Goal: Information Seeking & Learning: Learn about a topic

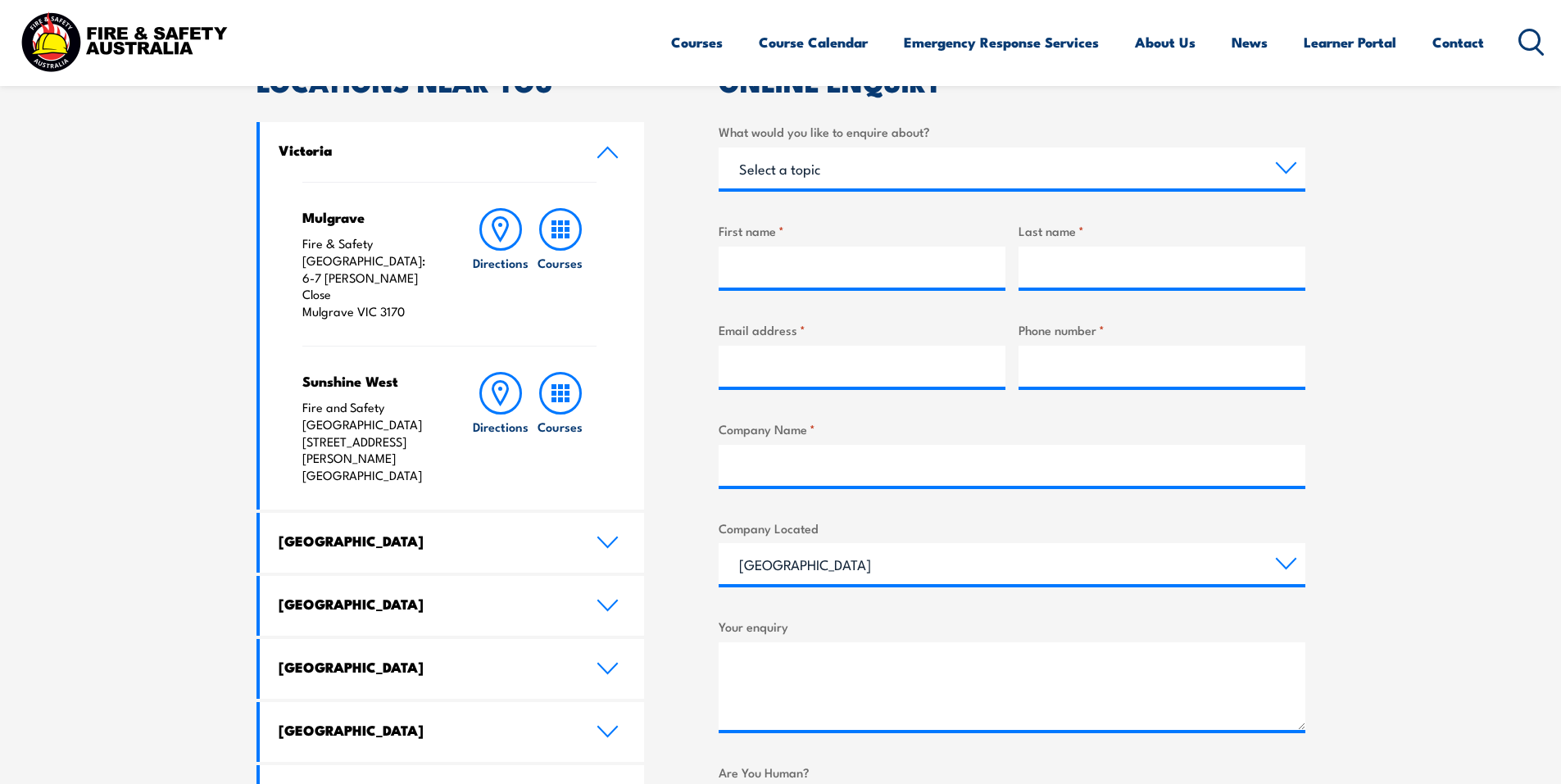
scroll to position [574, 0]
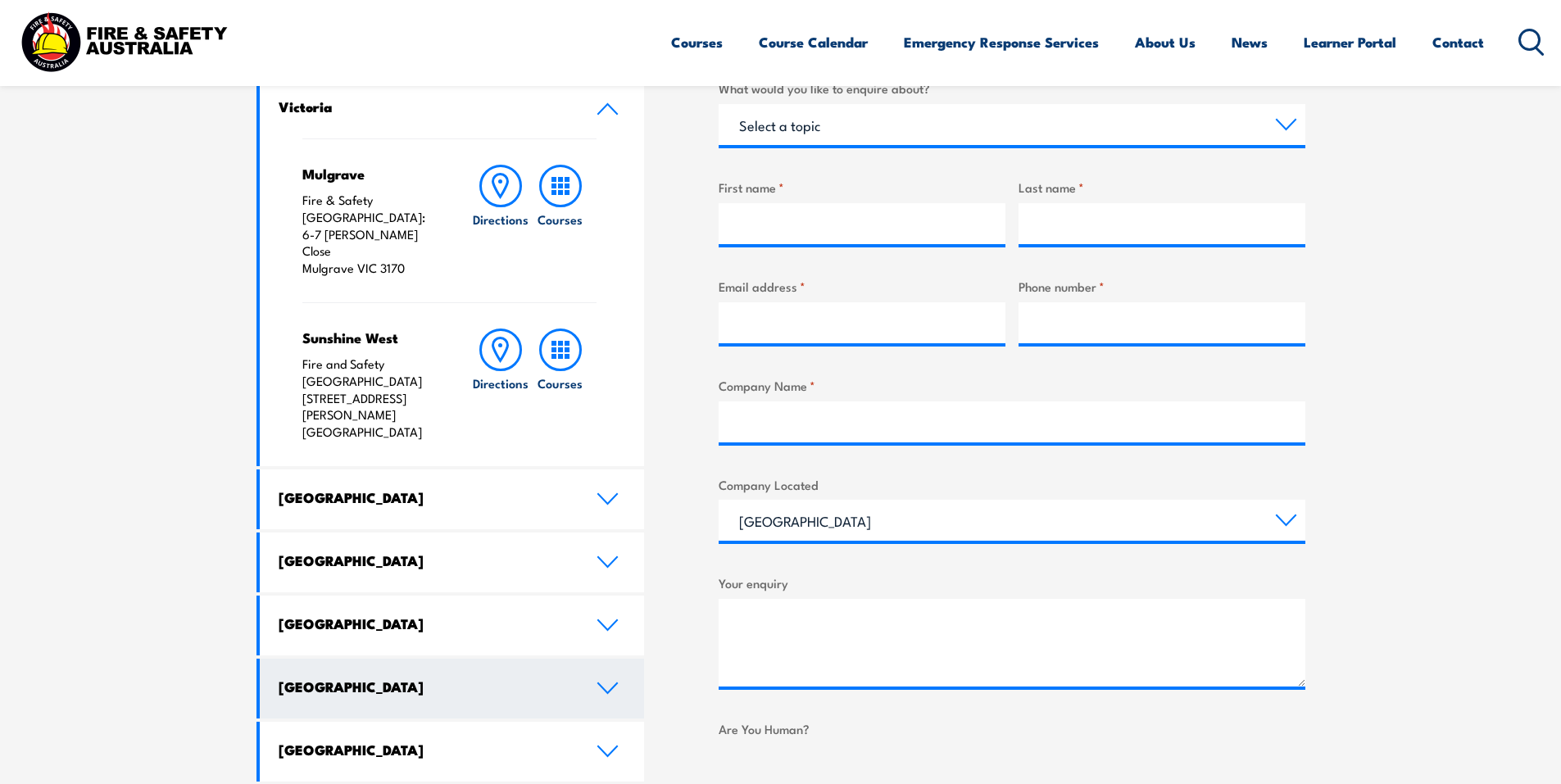
click at [367, 677] on h4 "[GEOGRAPHIC_DATA]" at bounding box center [424, 685] width 293 height 18
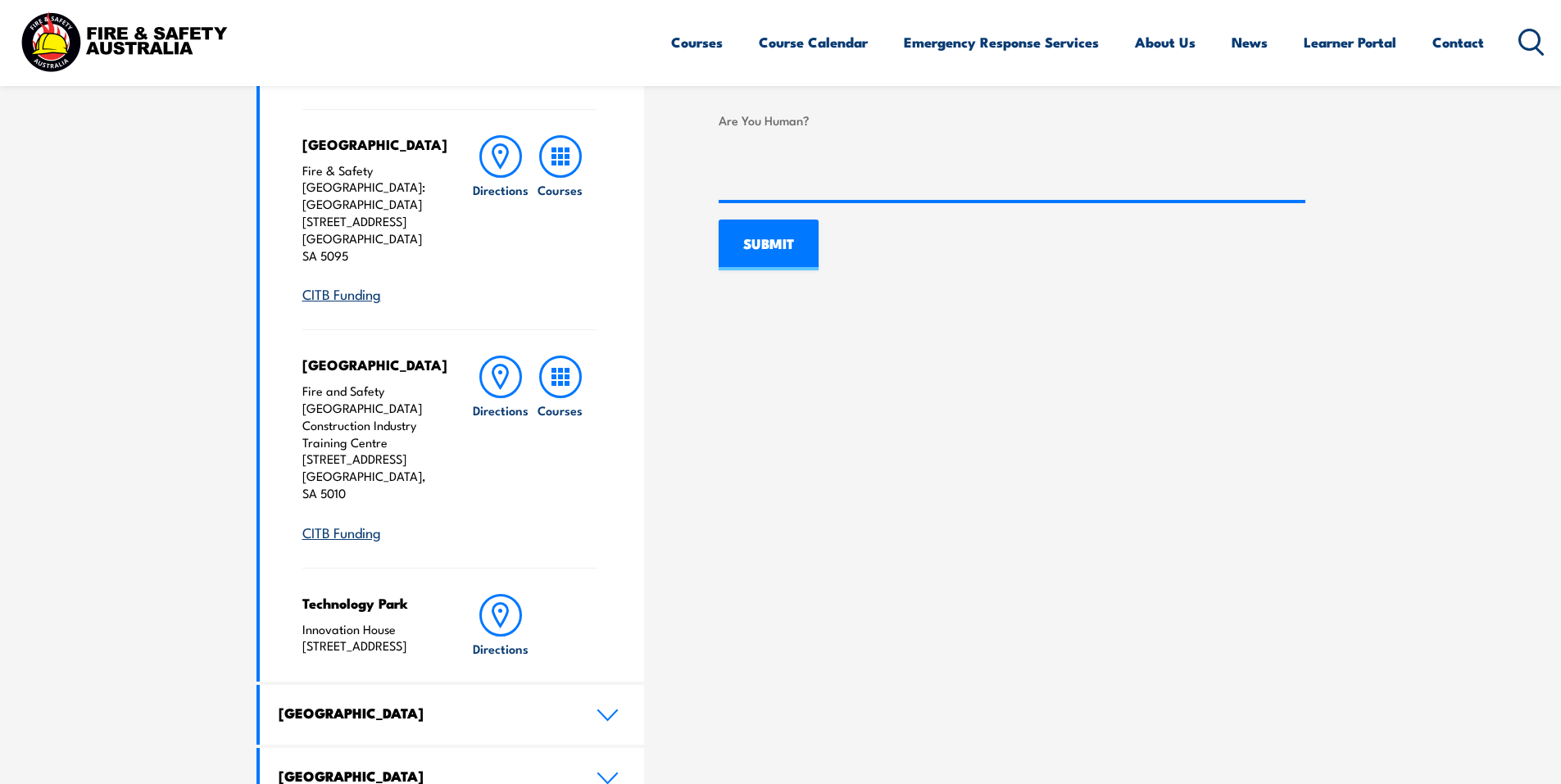
scroll to position [1229, 0]
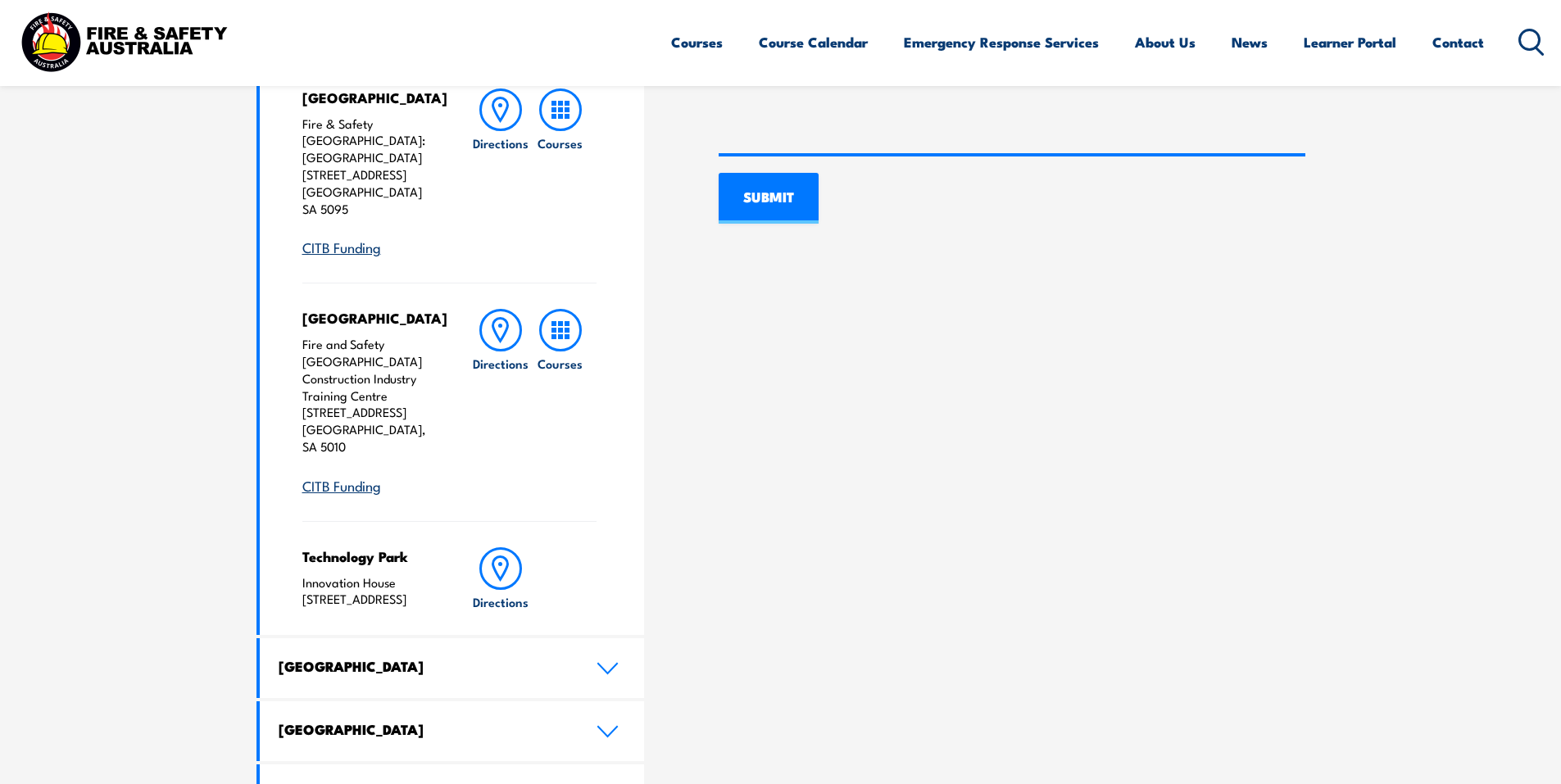
click at [350, 237] on link "CITB Funding" at bounding box center [341, 246] width 79 height 20
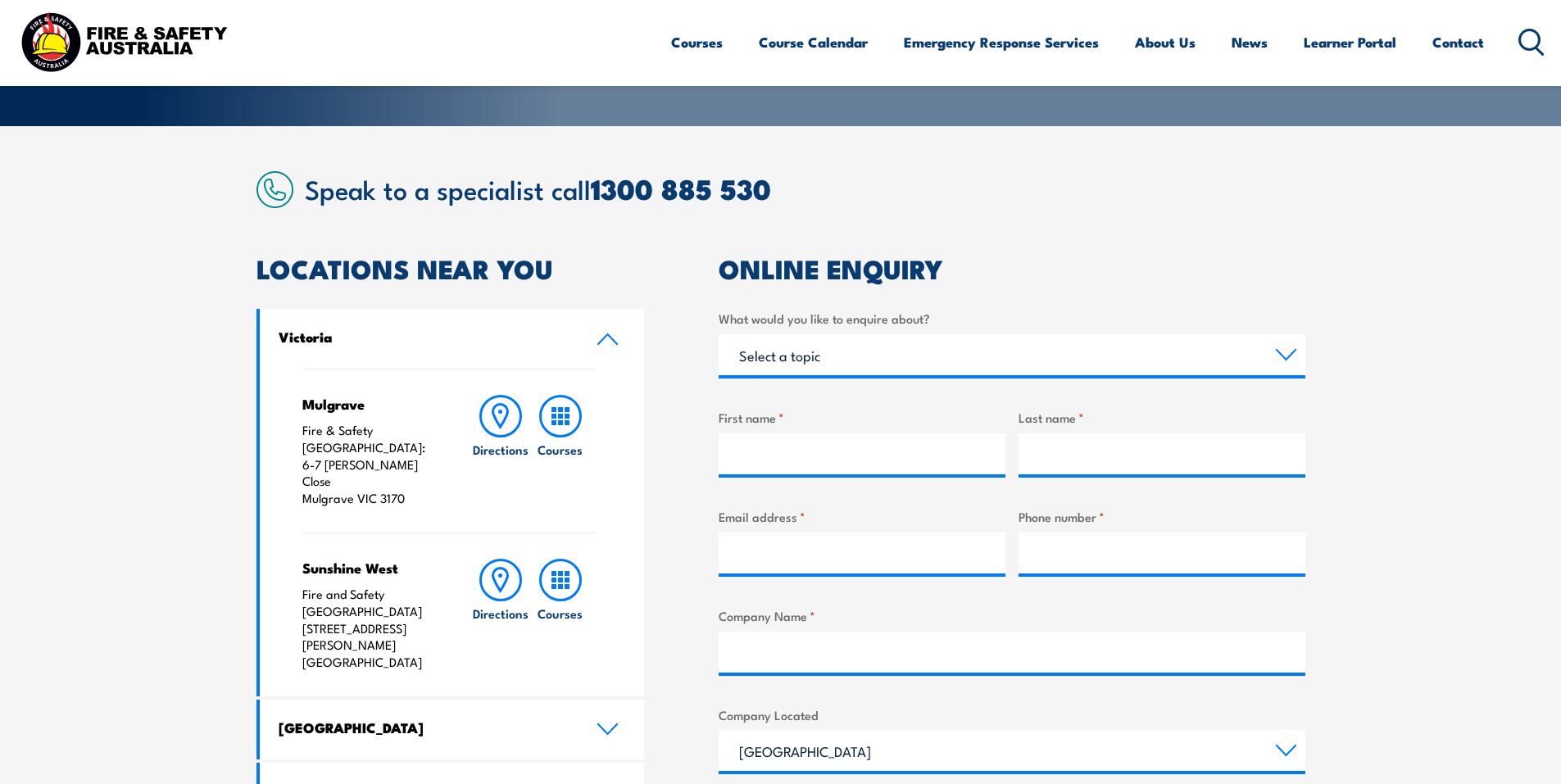
scroll to position [327, 0]
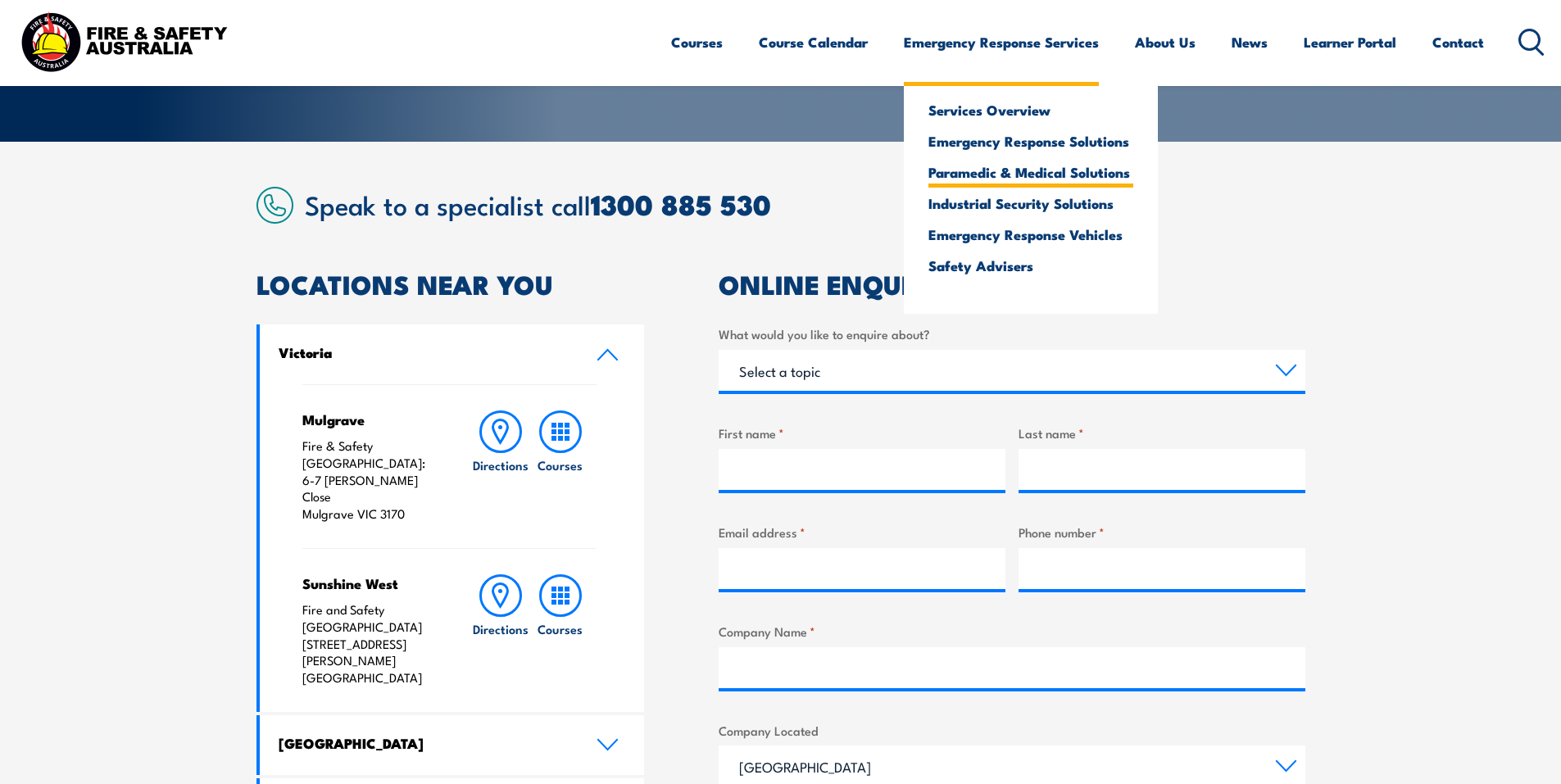
click at [1056, 175] on link "Paramedic & Medical Solutions" at bounding box center [1031, 172] width 205 height 15
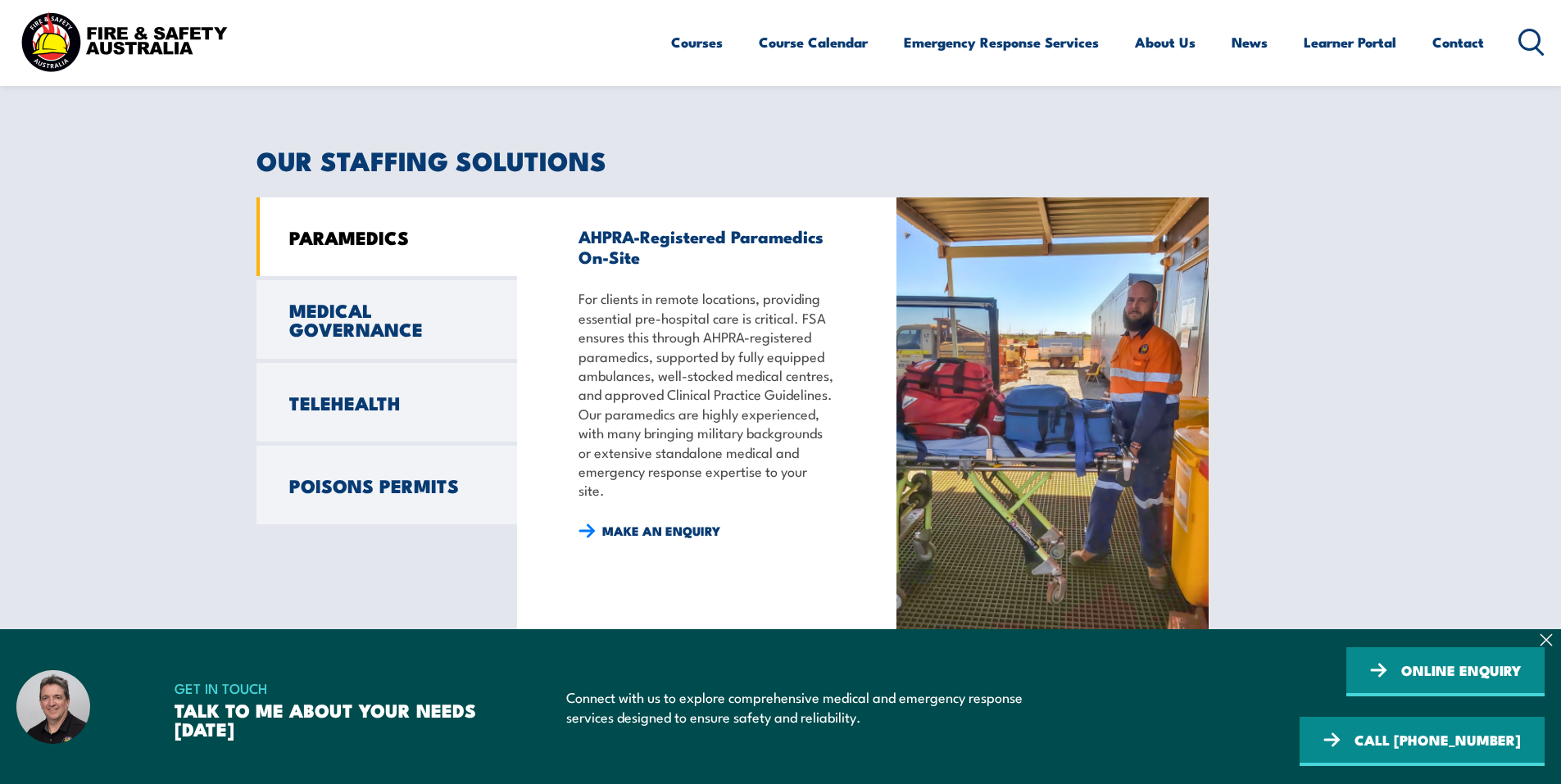
scroll to position [1310, 0]
